Goal: Information Seeking & Learning: Learn about a topic

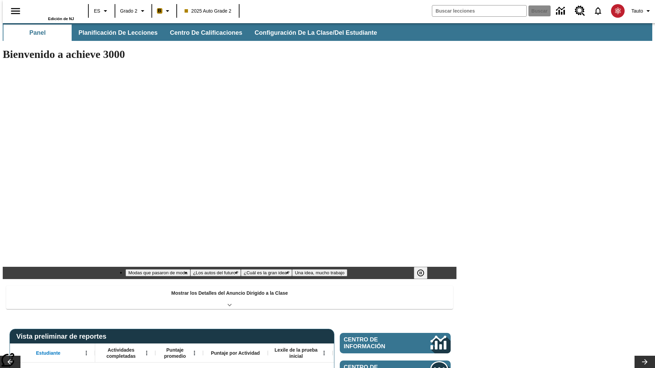
type input "-1"
click at [114, 33] on span "Planificación de lecciones" at bounding box center [118, 33] width 79 height 8
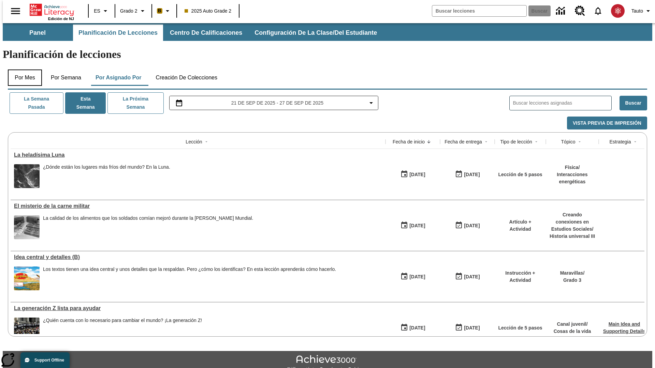
click at [22, 70] on button "Por mes" at bounding box center [25, 78] width 34 height 16
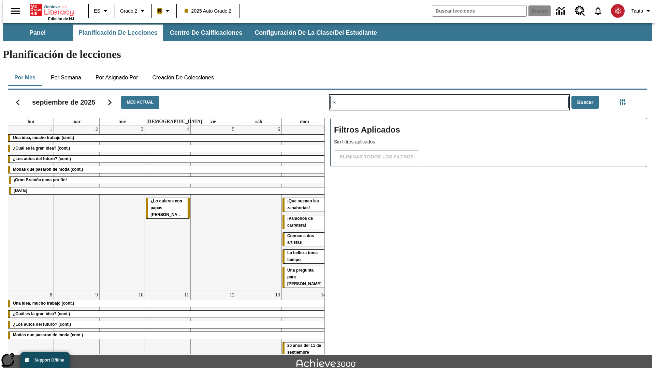
type input "k"
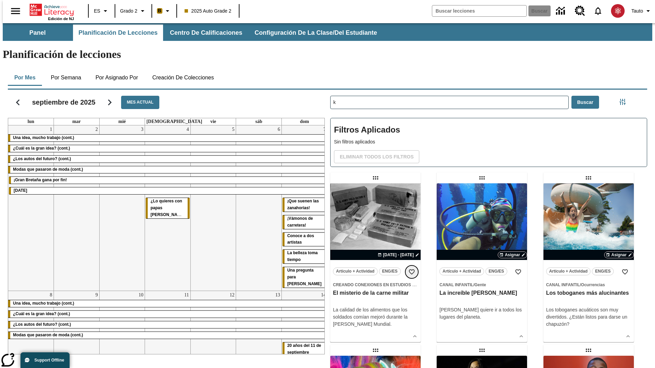
click at [412, 269] on icon "Añadir a mis Favoritas" at bounding box center [411, 272] width 7 height 7
click at [49, 9] on icon "Portada" at bounding box center [52, 10] width 45 height 14
